Goal: Information Seeking & Learning: Learn about a topic

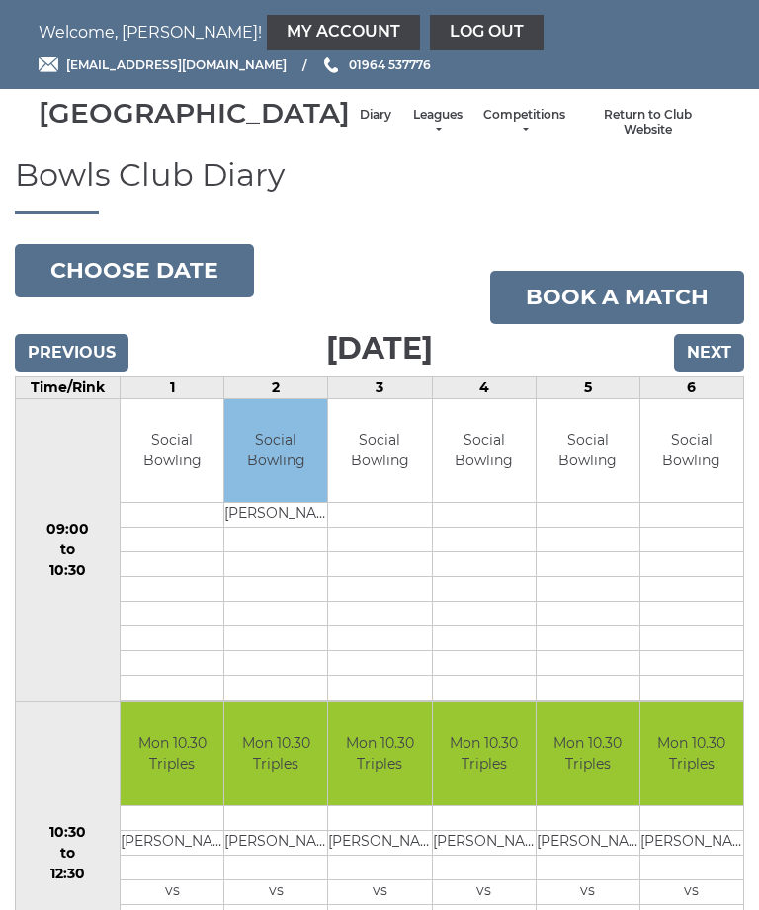
click at [715, 372] on input "Next" at bounding box center [709, 353] width 70 height 38
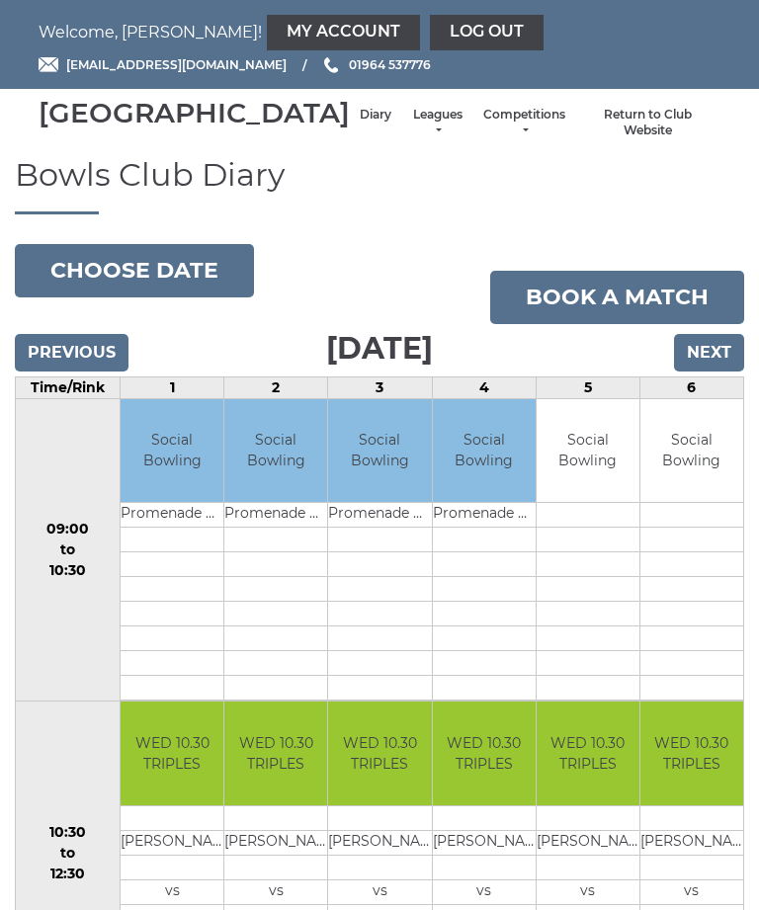
click at [717, 372] on input "Next" at bounding box center [709, 353] width 70 height 38
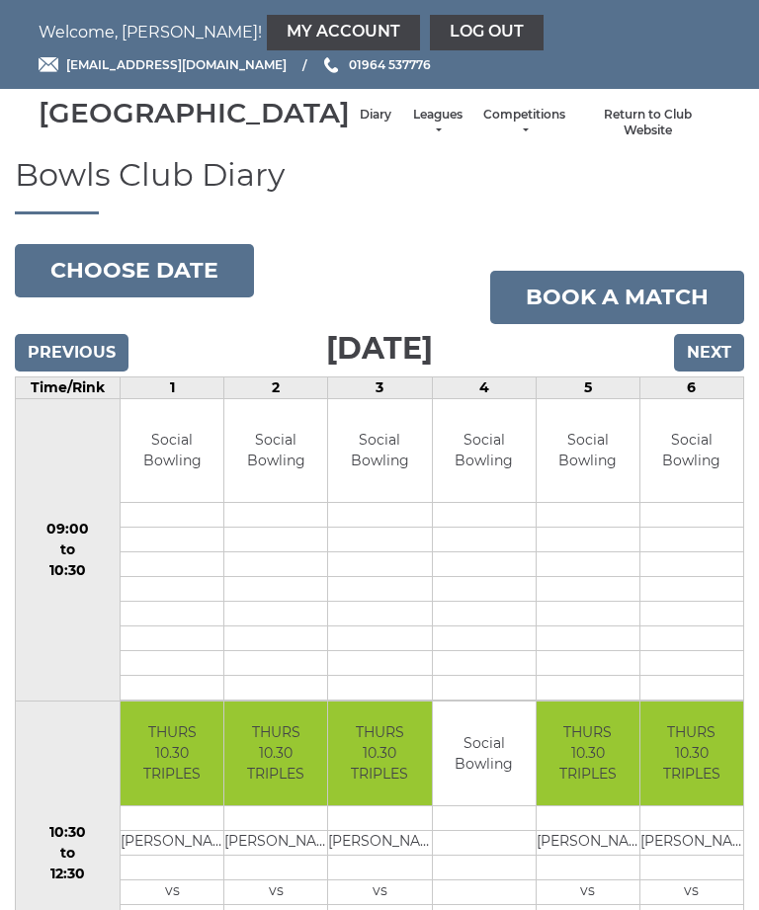
click at [411, 139] on link "Leagues" at bounding box center [437, 123] width 52 height 33
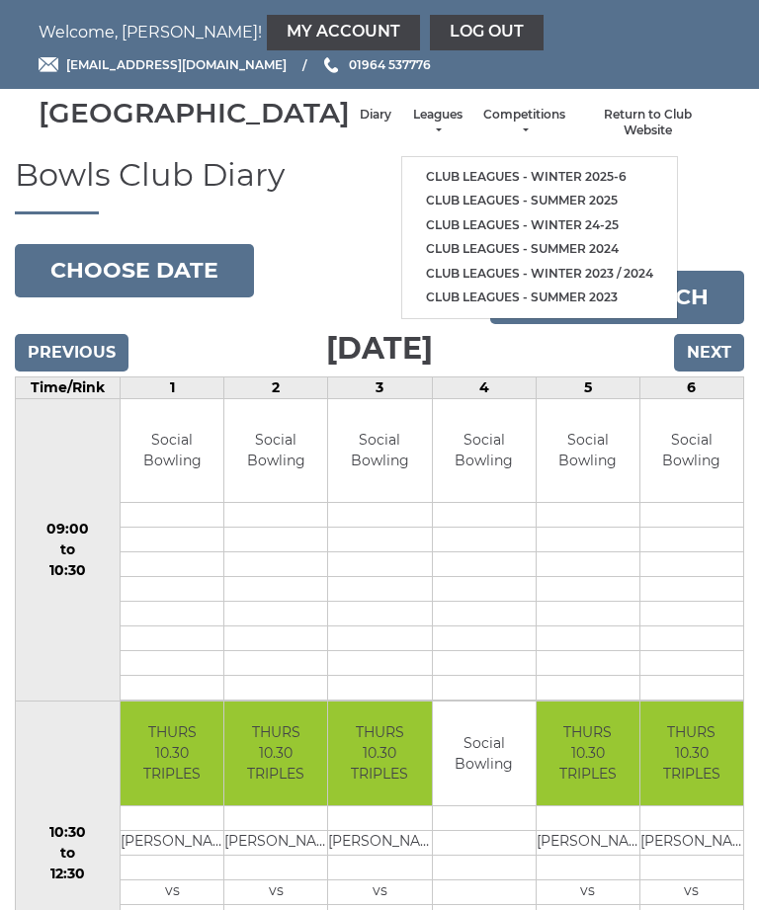
click at [528, 180] on link "Club leagues - Winter 2025-6" at bounding box center [539, 177] width 275 height 25
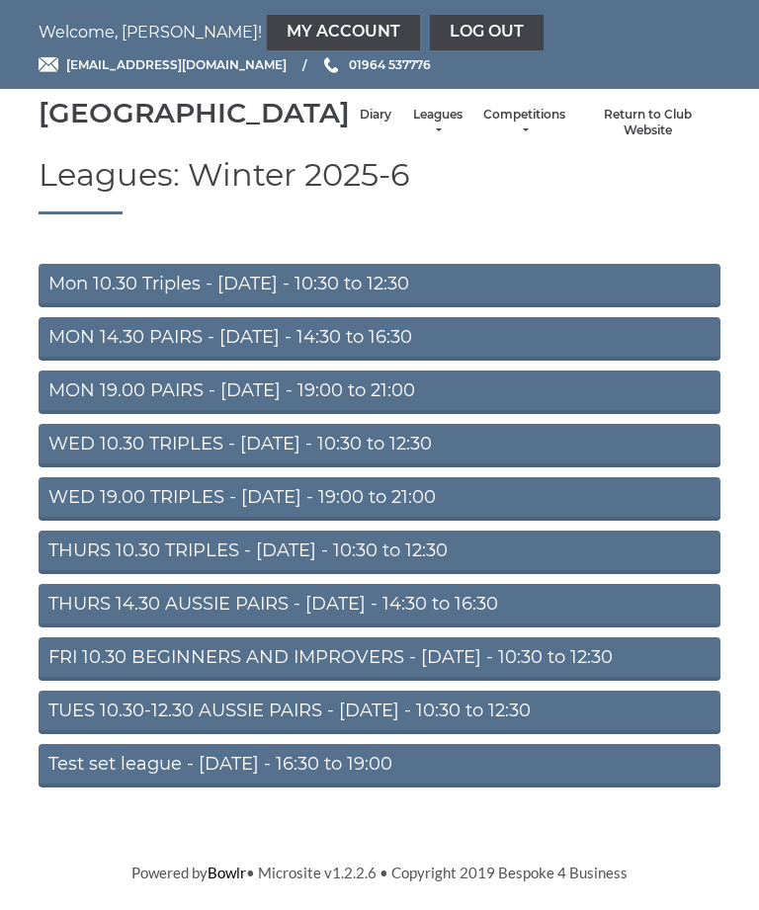
click at [300, 788] on link "Test set league - [DATE] - 16:30 to 19:00" at bounding box center [380, 765] width 682 height 43
